Goal: Information Seeking & Learning: Understand process/instructions

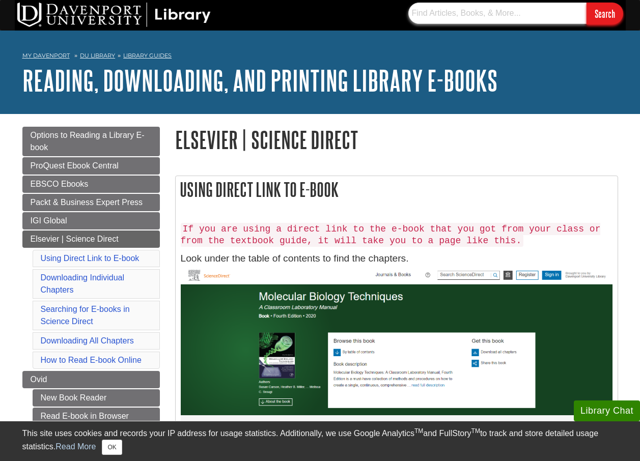
click at [437, 14] on input "text" at bounding box center [497, 13] width 178 height 21
paste input "你的文章 Oil price shocks and green bond spreads: Evidence from [GEOGRAPHIC_DATA]"
click at [413, 13] on input "你的文章 Oil price shocks and green bond spreads: Evidence from [GEOGRAPHIC_DATA]" at bounding box center [497, 13] width 178 height 21
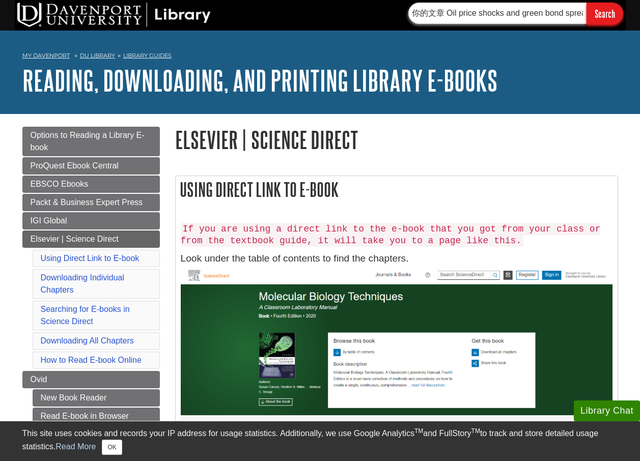
drag, startPoint x: 412, startPoint y: 15, endPoint x: 446, endPoint y: 11, distance: 34.4
click at [446, 11] on input "你的文章 Oil price shocks and green bond spreads: Evidence from [GEOGRAPHIC_DATA]" at bounding box center [497, 13] width 178 height 21
type input "Oil price shocks and green bond spreads: Evidence from [GEOGRAPHIC_DATA]"
click at [608, 11] on input "Search" at bounding box center [605, 14] width 37 height 22
click at [595, 18] on input "Search" at bounding box center [605, 14] width 37 height 22
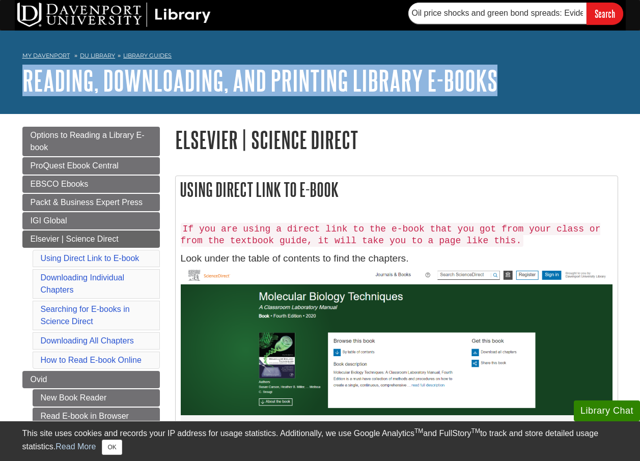
drag, startPoint x: 2, startPoint y: 81, endPoint x: 518, endPoint y: 79, distance: 515.7
click at [518, 79] on div "My [PERSON_NAME] DU Library Library Guides Reading, Downloading, and Printing L…" at bounding box center [320, 72] width 640 height 83
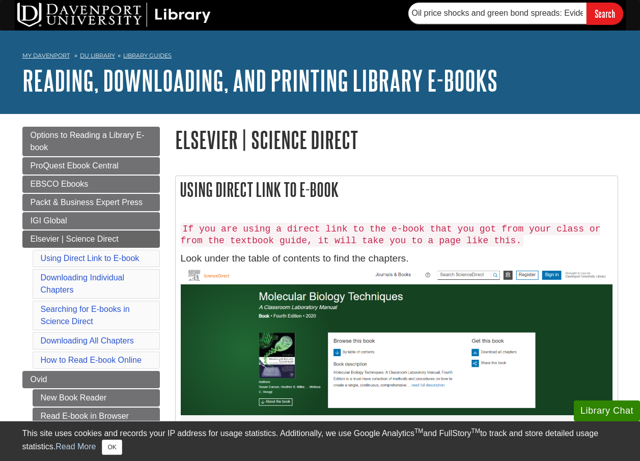
drag, startPoint x: 518, startPoint y: 79, endPoint x: 365, endPoint y: 153, distance: 169.9
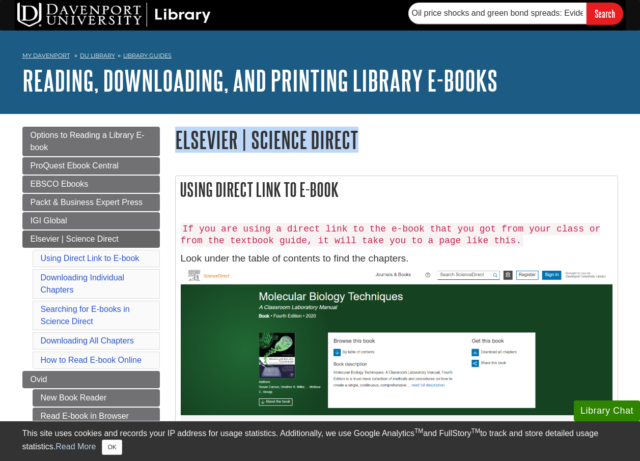
drag, startPoint x: 174, startPoint y: 137, endPoint x: 358, endPoint y: 147, distance: 185.1
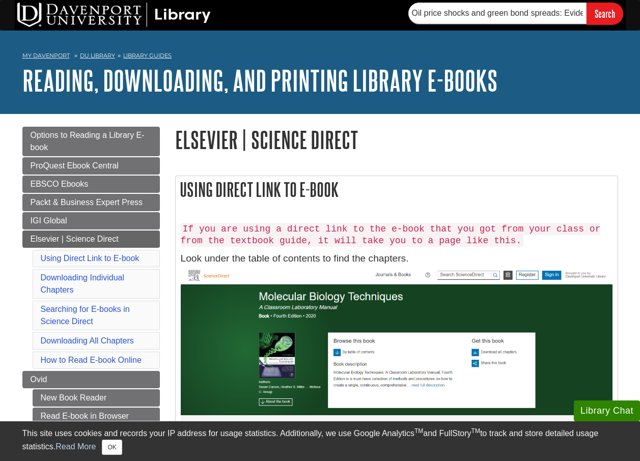
drag, startPoint x: 358, startPoint y: 147, endPoint x: 360, endPoint y: 174, distance: 27.5
drag, startPoint x: 185, startPoint y: 189, endPoint x: 419, endPoint y: 190, distance: 234.2
click at [419, 190] on h2 "Using Direct Link to E-book" at bounding box center [397, 189] width 442 height 27
drag, startPoint x: 419, startPoint y: 190, endPoint x: 411, endPoint y: 220, distance: 30.6
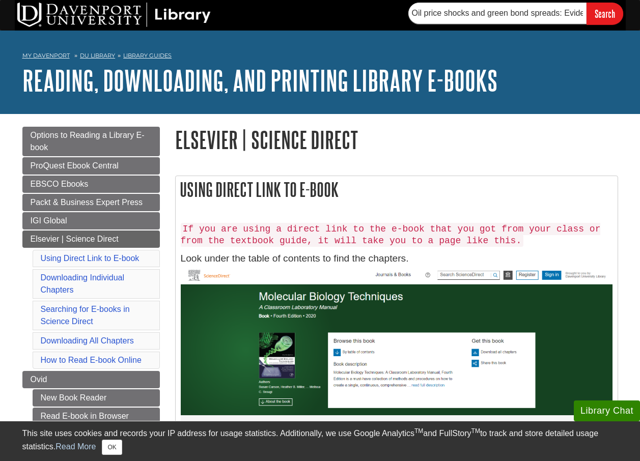
click at [411, 220] on div "If you are using a direct link to the e-book that you got from your class or fr…" at bounding box center [397, 393] width 432 height 353
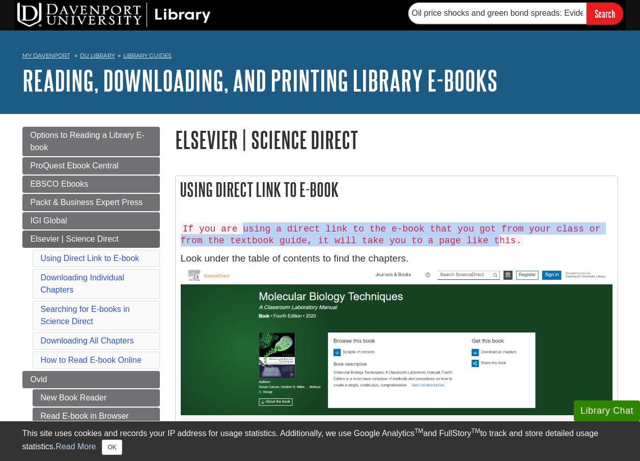
drag, startPoint x: 426, startPoint y: 241, endPoint x: 237, endPoint y: 221, distance: 189.5
click at [237, 221] on div "If you are using a direct link to the e-book that you got from your class or fr…" at bounding box center [397, 393] width 432 height 353
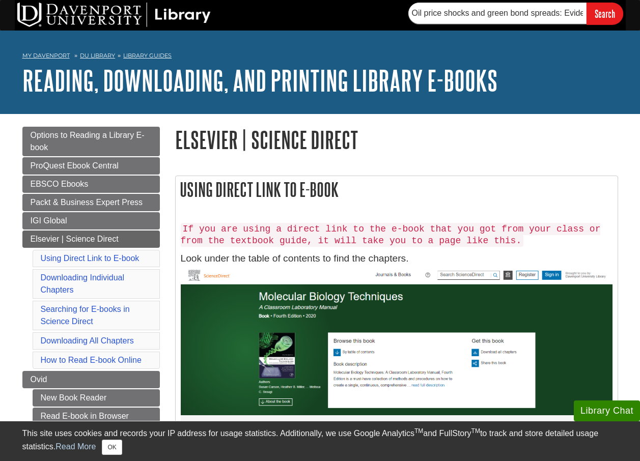
drag, startPoint x: 237, startPoint y: 221, endPoint x: 204, endPoint y: 228, distance: 33.7
click at [235, 225] on code "If you are using a direct link to the e-book that you got from your class or fr…" at bounding box center [391, 235] width 420 height 24
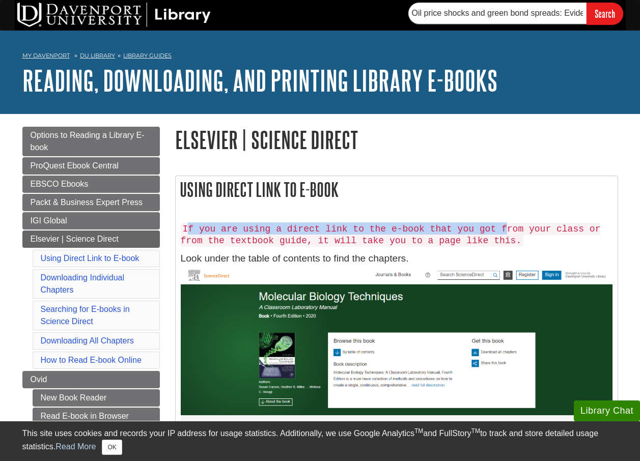
drag, startPoint x: 185, startPoint y: 228, endPoint x: 482, endPoint y: 227, distance: 296.3
click at [482, 227] on code "If you are using a direct link to the e-book that you got from your class or fr…" at bounding box center [391, 235] width 420 height 24
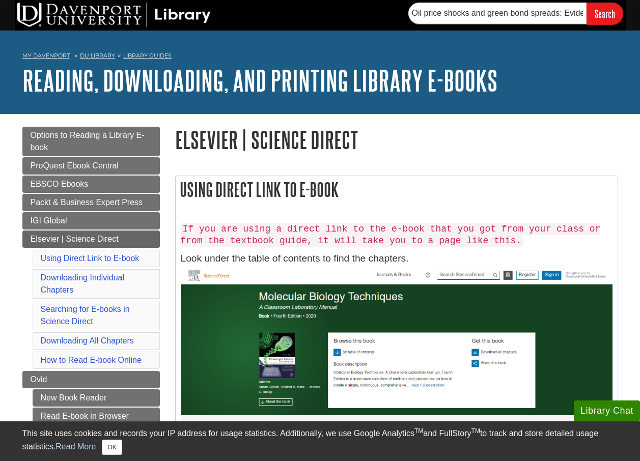
drag, startPoint x: 482, startPoint y: 227, endPoint x: 402, endPoint y: 239, distance: 80.9
click at [393, 239] on code "If you are using a direct link to the e-book that you got from your class or fr…" at bounding box center [391, 235] width 420 height 24
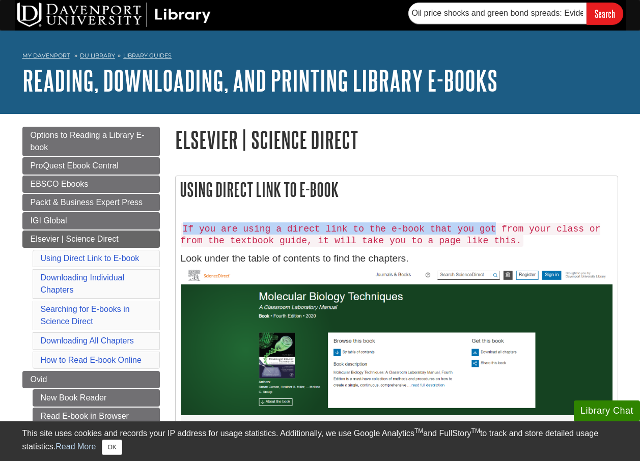
drag, startPoint x: 468, startPoint y: 234, endPoint x: 179, endPoint y: 223, distance: 288.9
click at [179, 223] on div "If you are using a direct link to the e-book that you got from your class or fr…" at bounding box center [397, 393] width 442 height 363
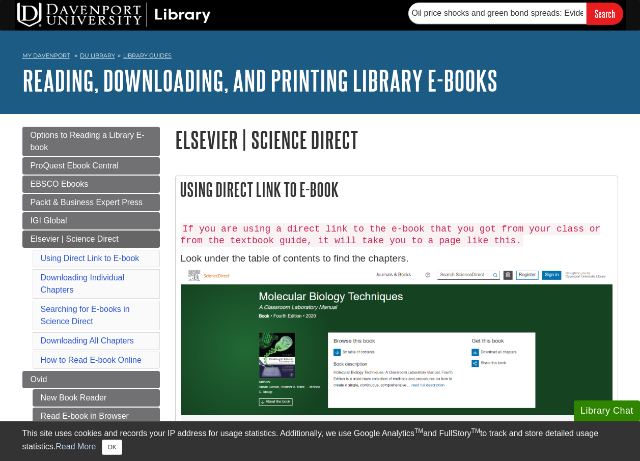
drag, startPoint x: 179, startPoint y: 223, endPoint x: 183, endPoint y: 237, distance: 14.2
click at [183, 237] on code "If you are using a direct link to the e-book that you got from your class or fr…" at bounding box center [391, 235] width 420 height 24
drag, startPoint x: 183, startPoint y: 237, endPoint x: 441, endPoint y: 236, distance: 258.1
click at [441, 236] on code "If you are using a direct link to the e-book that you got from your class or fr…" at bounding box center [391, 235] width 420 height 24
drag, startPoint x: 441, startPoint y: 236, endPoint x: 465, endPoint y: 241, distance: 24.4
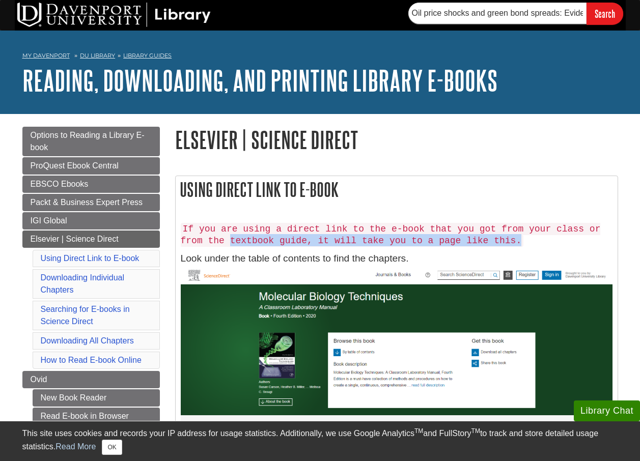
click at [465, 241] on h5 "If you are using a direct link to the e-book that you got from your class or fr…" at bounding box center [397, 234] width 432 height 24
